Goal: Information Seeking & Learning: Check status

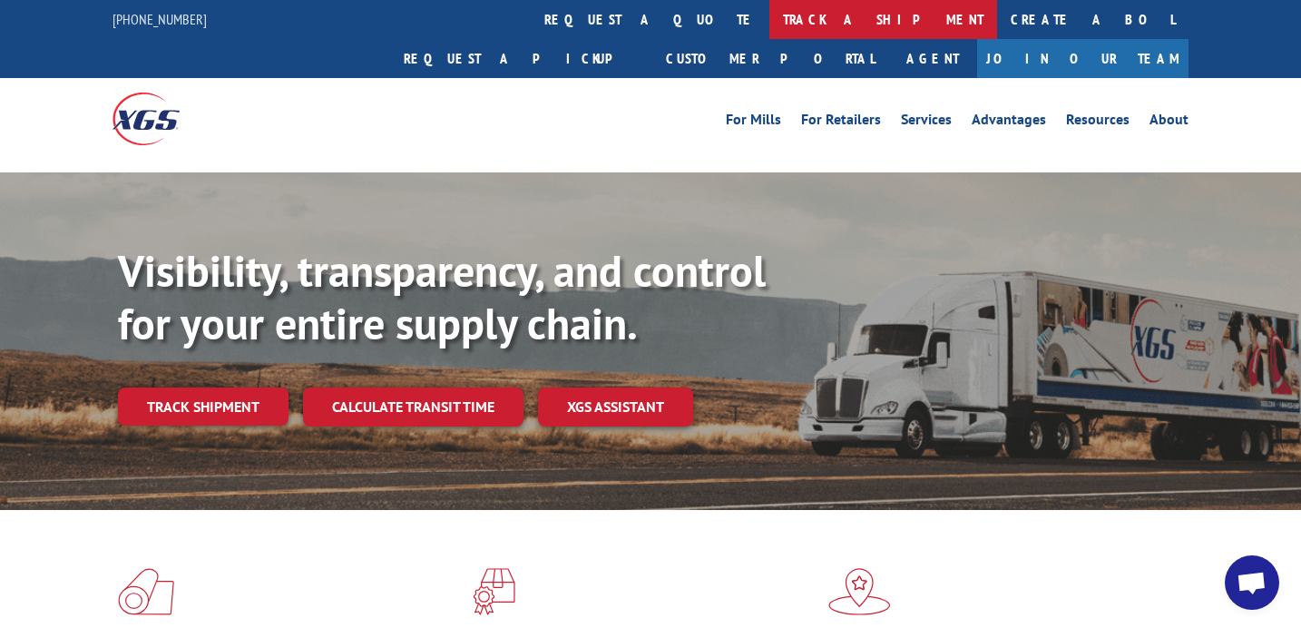
click at [769, 23] on link "track a shipment" at bounding box center [883, 19] width 228 height 39
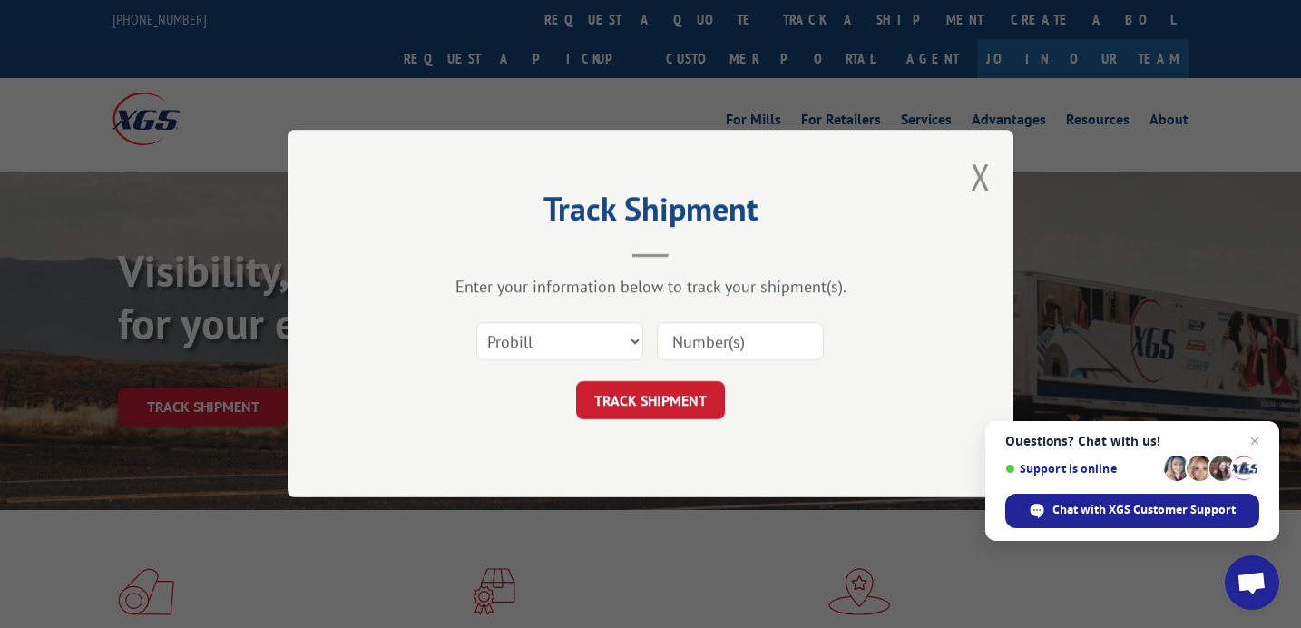
click at [703, 337] on input at bounding box center [740, 342] width 167 height 38
type input "17402136"
click at [710, 400] on button "TRACK SHIPMENT" at bounding box center [650, 401] width 149 height 38
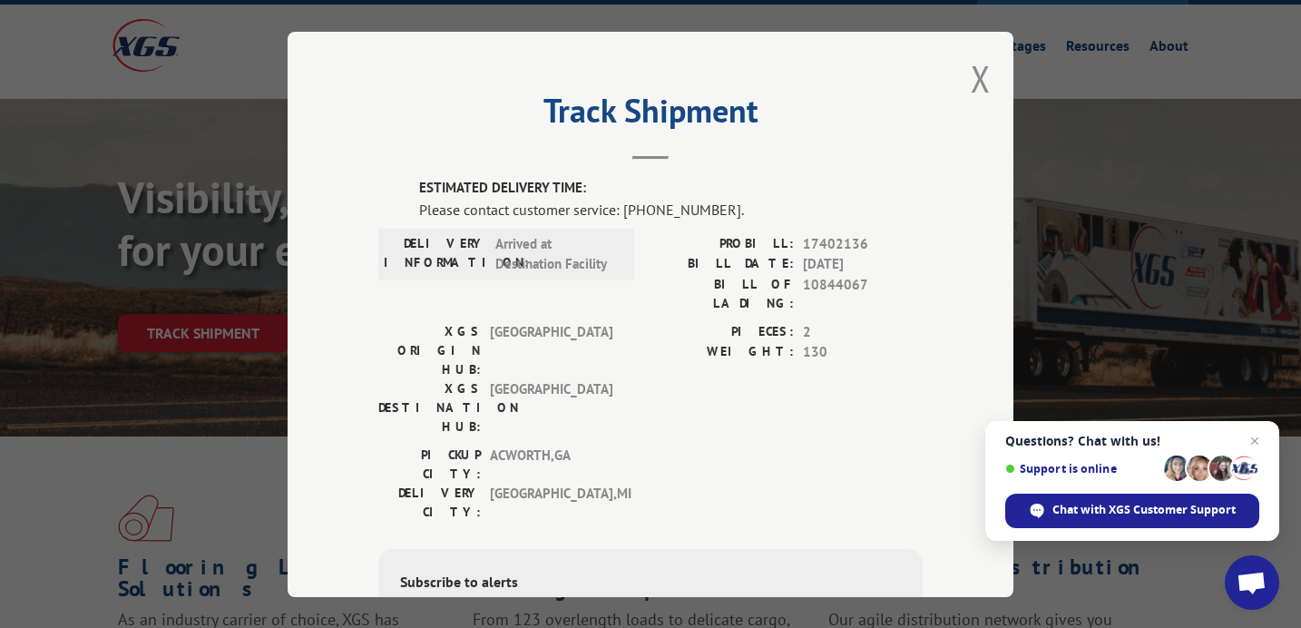
scroll to position [73, 0]
click at [981, 81] on button "Close modal" at bounding box center [981, 78] width 20 height 48
